Goal: Information Seeking & Learning: Learn about a topic

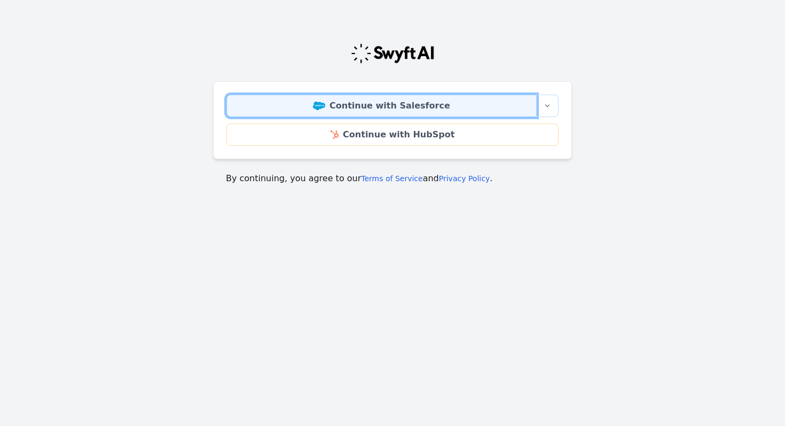
click at [399, 104] on link "Continue with Salesforce" at bounding box center [381, 105] width 310 height 22
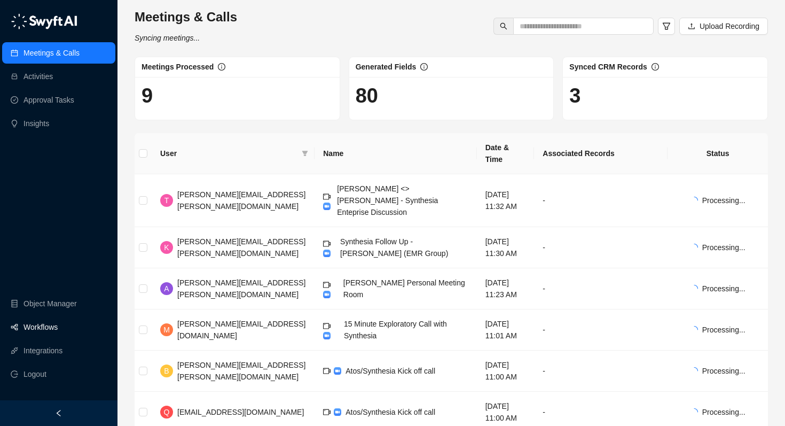
click at [58, 324] on link "Workflows" at bounding box center [40, 326] width 34 height 21
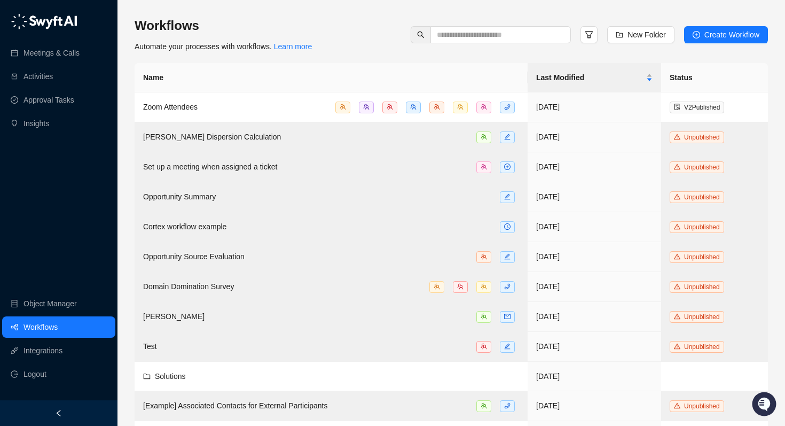
scroll to position [278, 0]
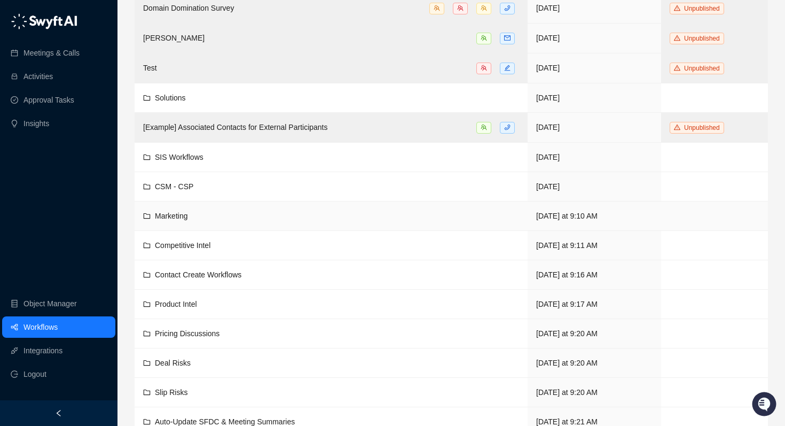
click at [176, 211] on span "Marketing" at bounding box center [171, 215] width 33 height 9
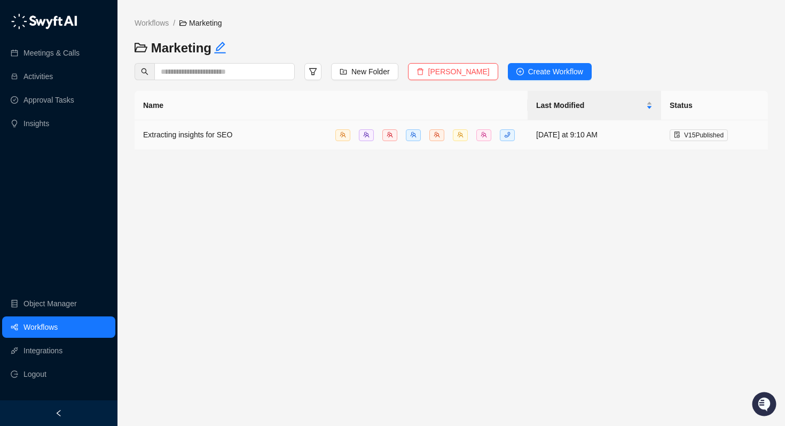
click at [212, 135] on span "Extracting insights for SEO" at bounding box center [187, 134] width 89 height 9
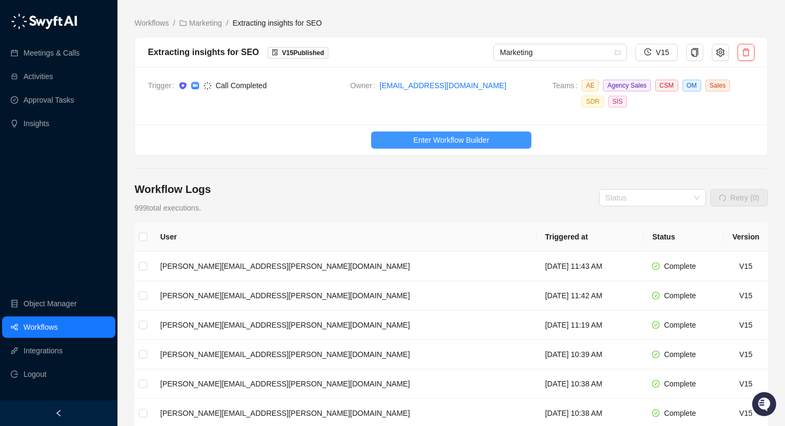
click at [443, 141] on span "Enter Workflow Builder" at bounding box center [451, 140] width 76 height 12
click at [53, 75] on link "Activities" at bounding box center [37, 76] width 29 height 21
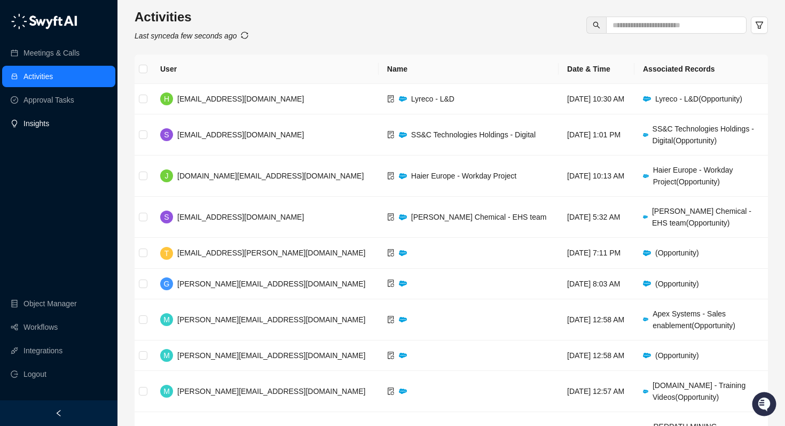
click at [49, 124] on link "Insights" at bounding box center [36, 123] width 26 height 21
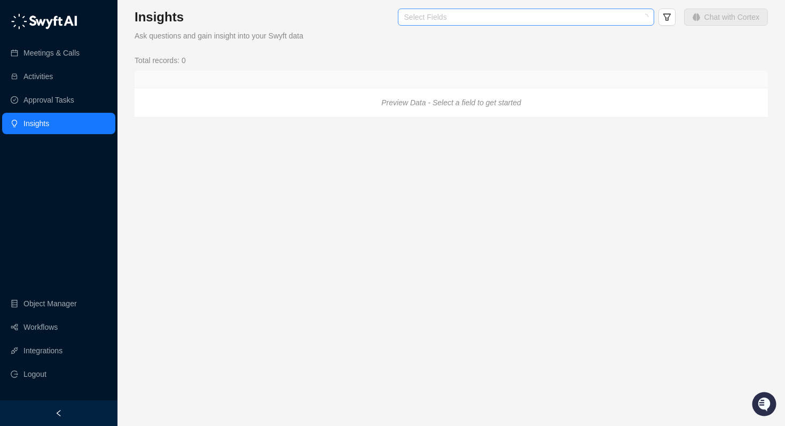
click at [471, 22] on div "Select Fields" at bounding box center [526, 17] width 256 height 17
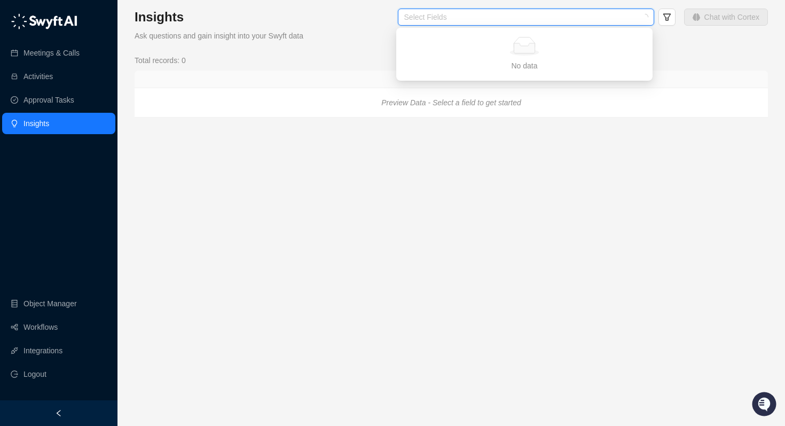
click at [346, 111] on div "Preview Data - Select a field to get started" at bounding box center [451, 102] width 633 height 29
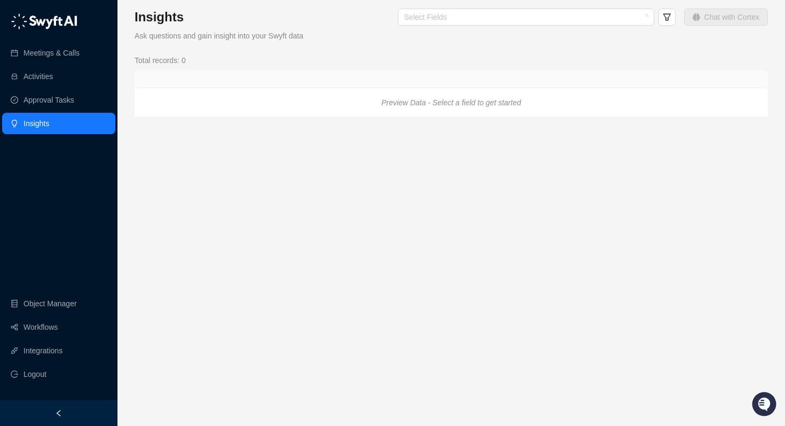
click at [369, 110] on div "Preview Data - Select a field to get started" at bounding box center [451, 102] width 633 height 29
click at [612, 17] on div at bounding box center [520, 17] width 241 height 8
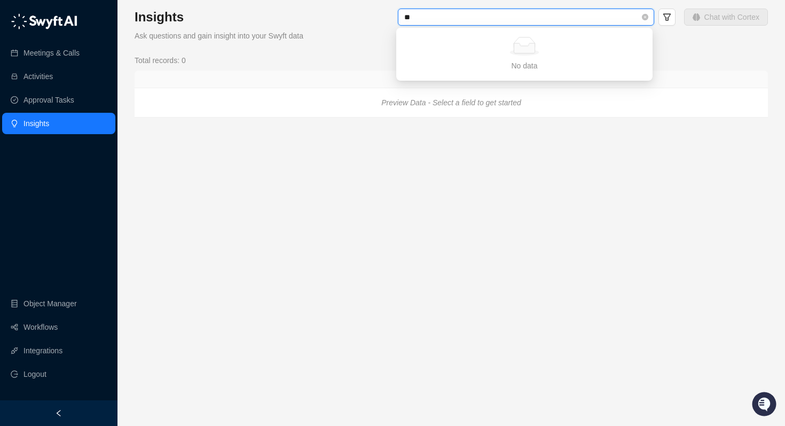
type input "*"
type input "***"
click at [364, 49] on div "Insights Ask questions and gain insight into your Swyft data Select Fields Chat…" at bounding box center [451, 63] width 633 height 109
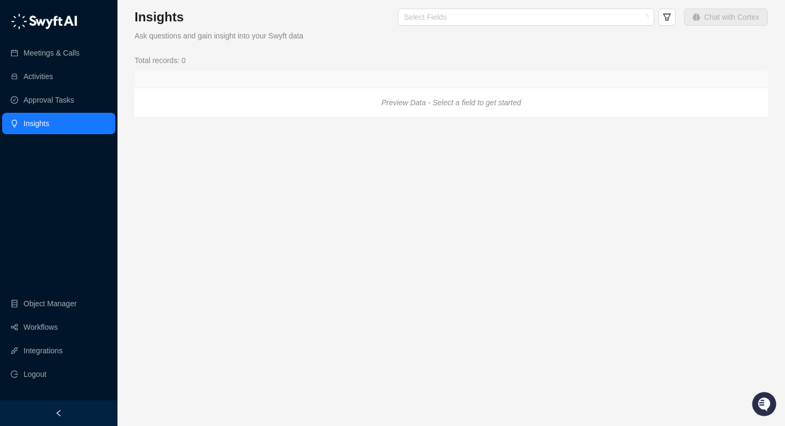
click at [427, 113] on div "Preview Data - Select a field to get started" at bounding box center [451, 102] width 633 height 29
click at [519, 26] on div "Select Fields" at bounding box center [496, 18] width 360 height 19
